Goal: Task Accomplishment & Management: Manage account settings

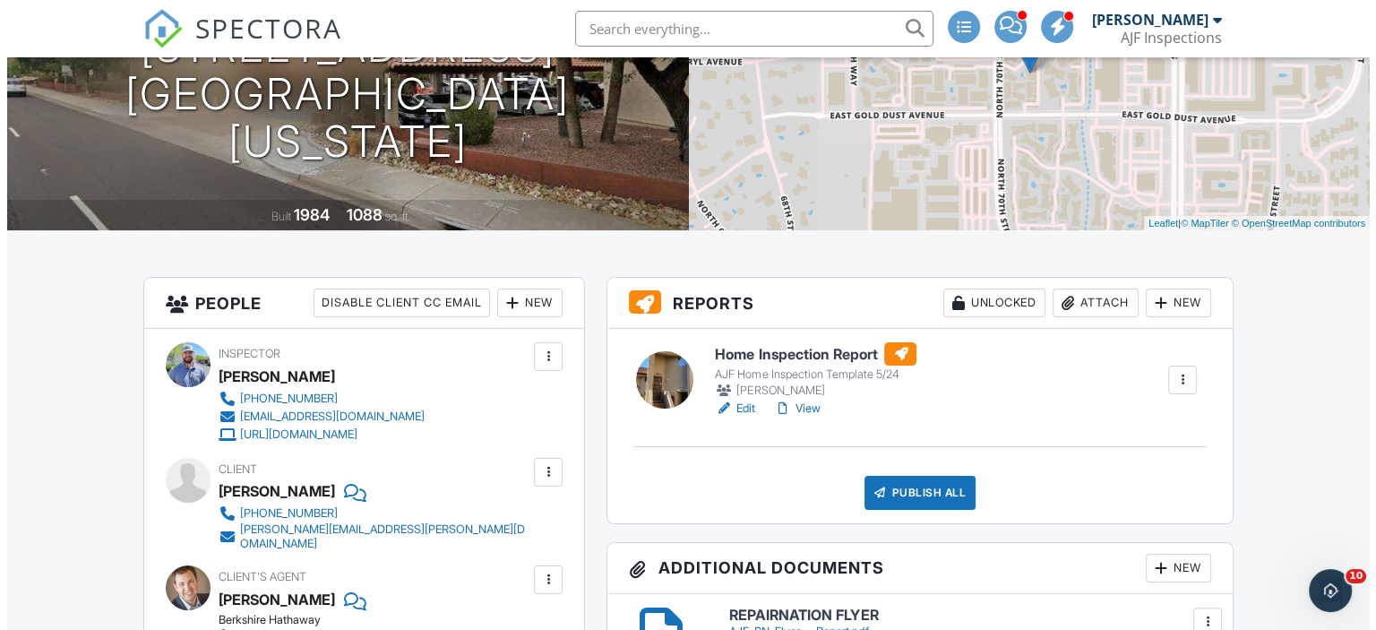
scroll to position [269, 0]
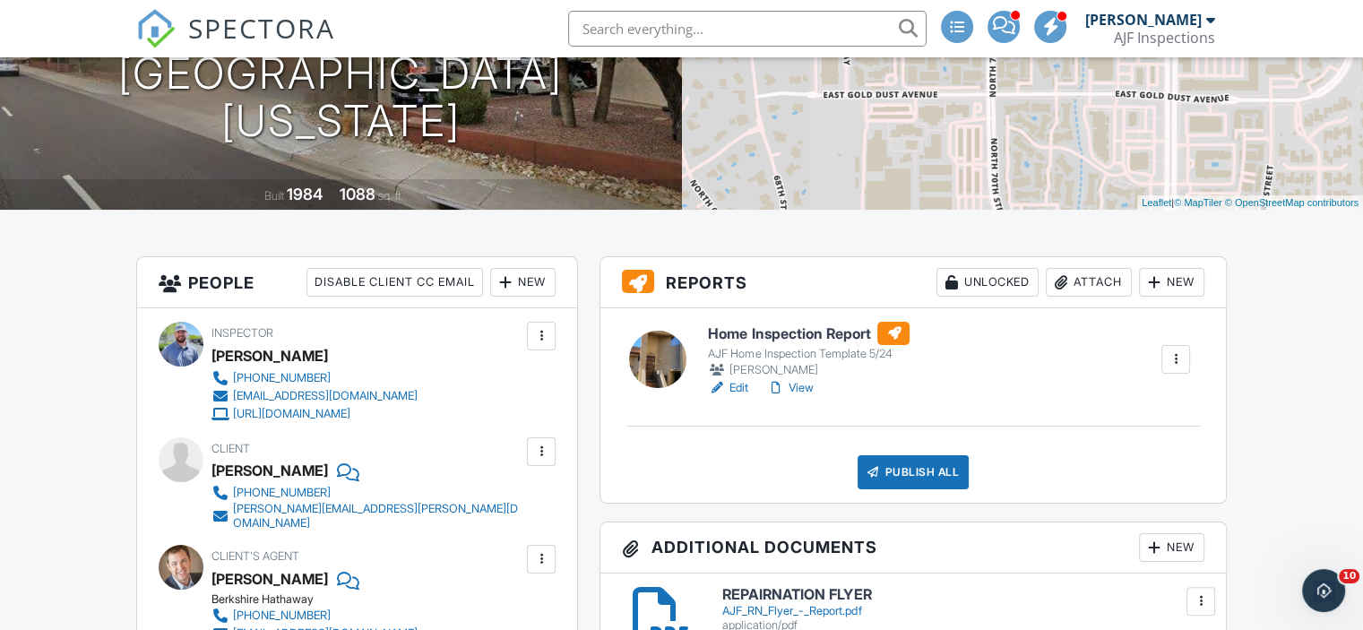
click at [1100, 284] on div "Attach" at bounding box center [1089, 282] width 86 height 29
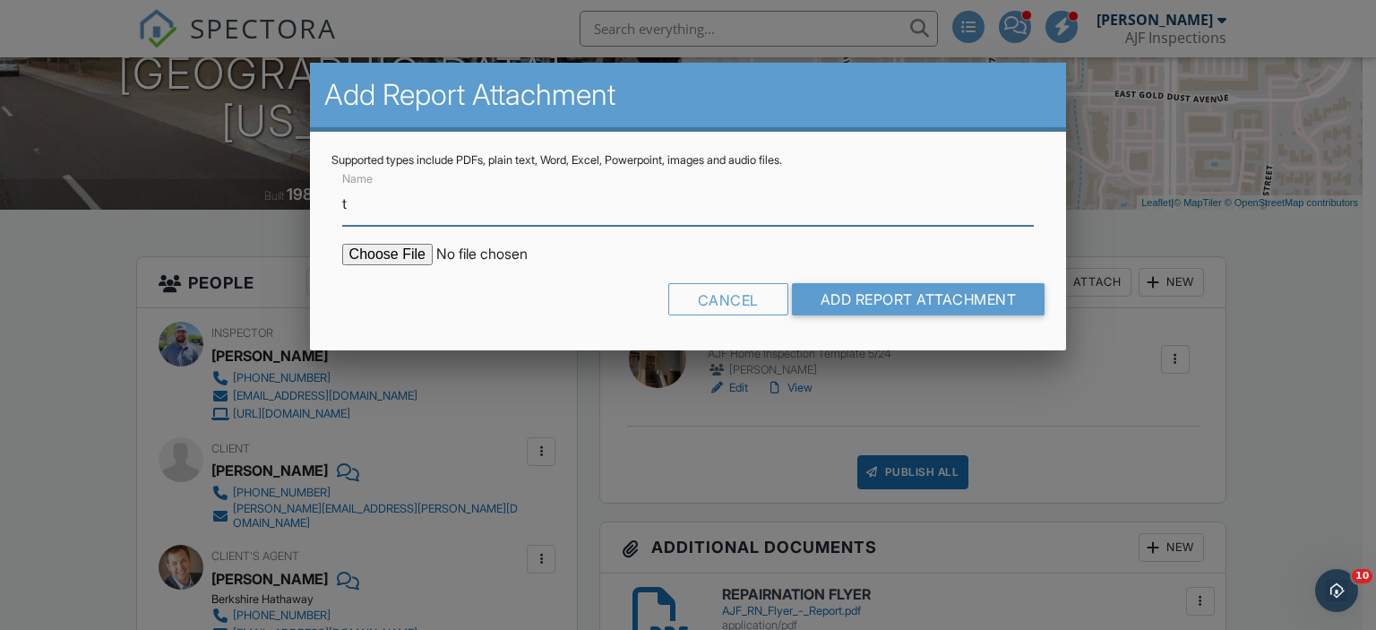
type input "Termite Report"
click at [390, 256] on input "file" at bounding box center [494, 255] width 305 height 22
type input "C:\fakepath\Sent_WDIIR Inspection NO Evide.pdf"
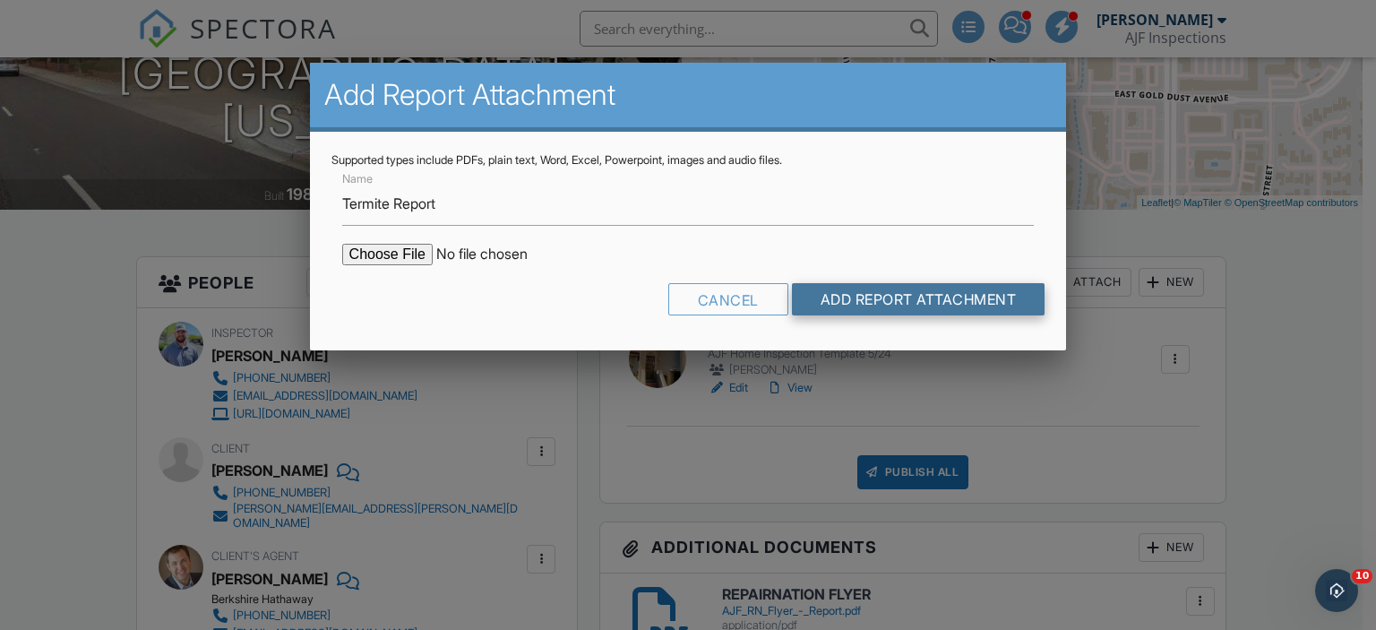
click at [867, 296] on input "Add Report Attachment" at bounding box center [919, 299] width 254 height 32
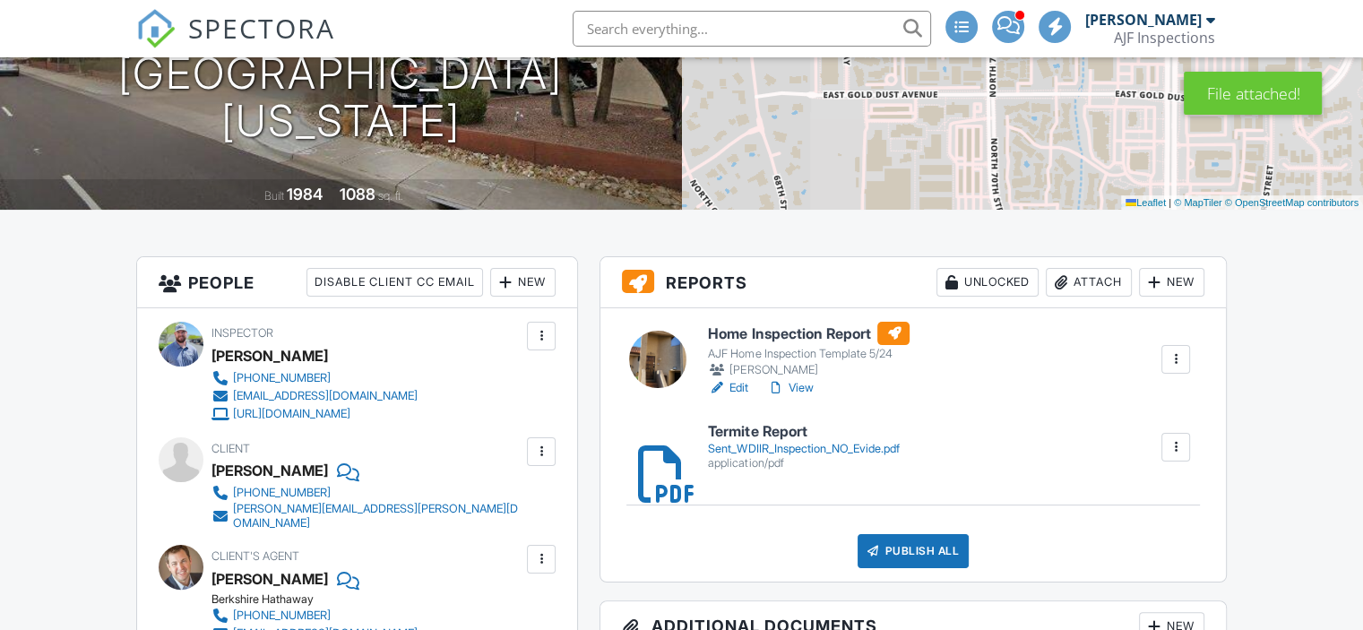
click at [732, 448] on div "Sent_WDIIR_Inspection_NO_Evide.pdf" at bounding box center [803, 449] width 191 height 14
